Goal: Task Accomplishment & Management: Manage account settings

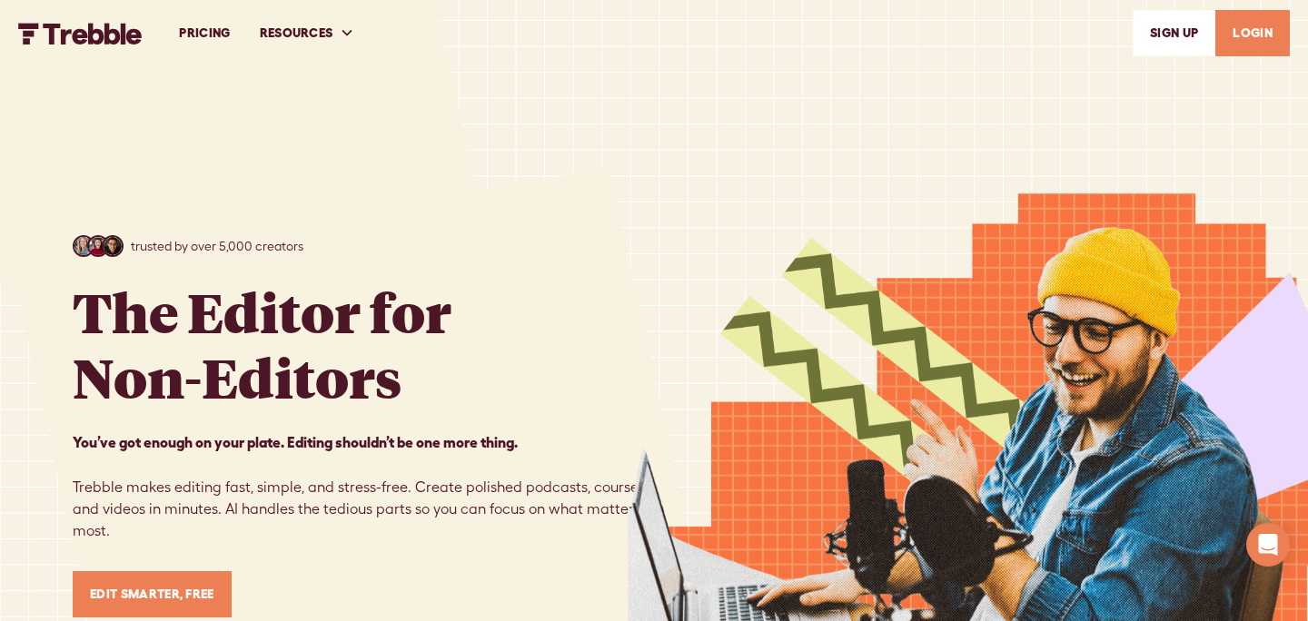
click at [1236, 35] on link "LOGIN" at bounding box center [1252, 33] width 74 height 46
